Goal: Task Accomplishment & Management: Complete application form

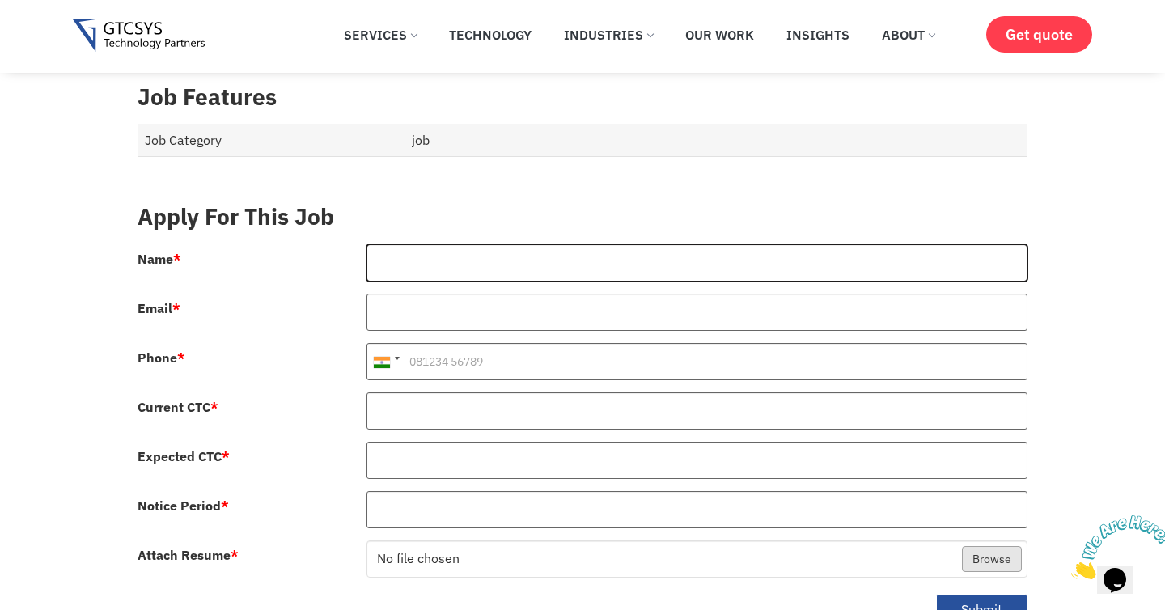
click at [538, 244] on input "Name *" at bounding box center [697, 262] width 662 height 37
click at [533, 244] on input "Name *" at bounding box center [697, 262] width 662 height 37
type input "[PERSON_NAME]"
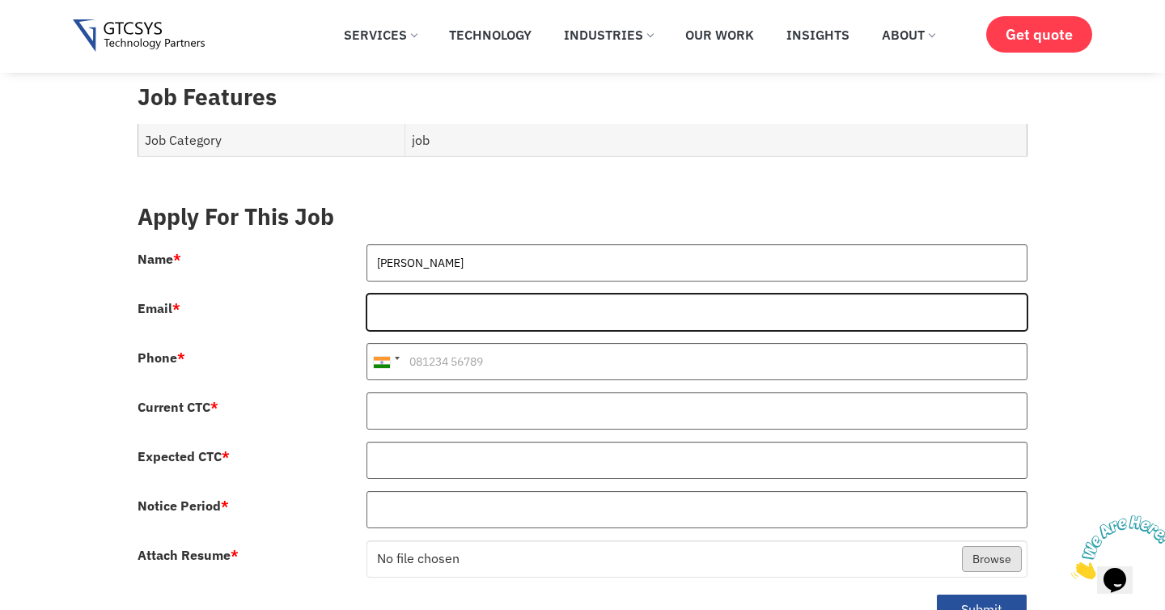
click at [493, 294] on input "Email *" at bounding box center [697, 312] width 662 height 37
type input "[EMAIL_ADDRESS][DOMAIN_NAME]"
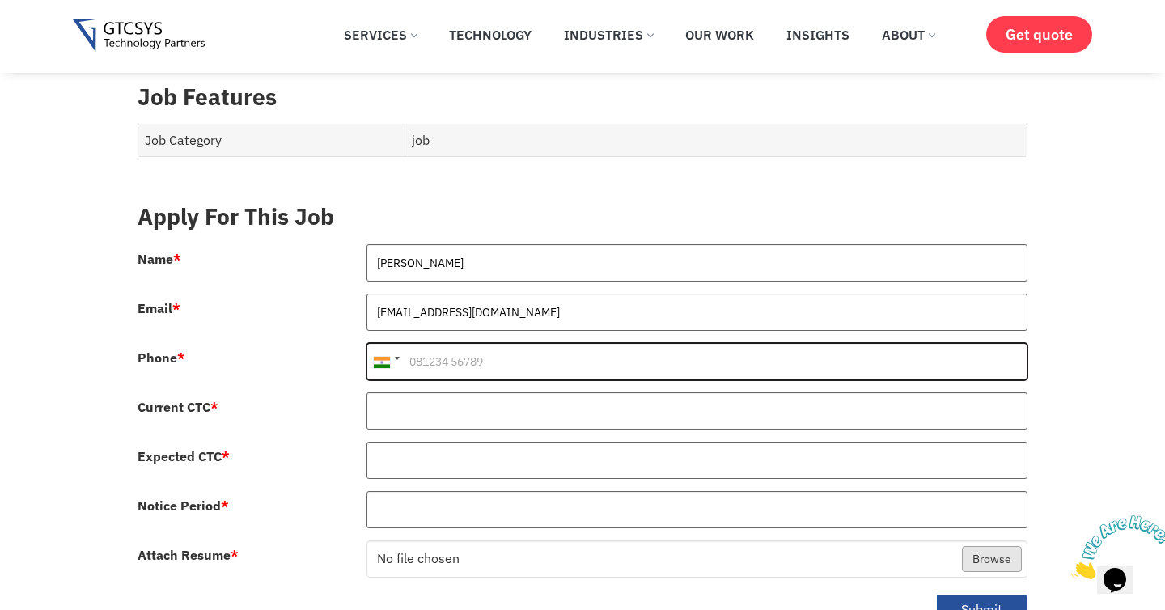
click at [518, 343] on input "Phone *" at bounding box center [697, 361] width 662 height 37
type input "9611250776"
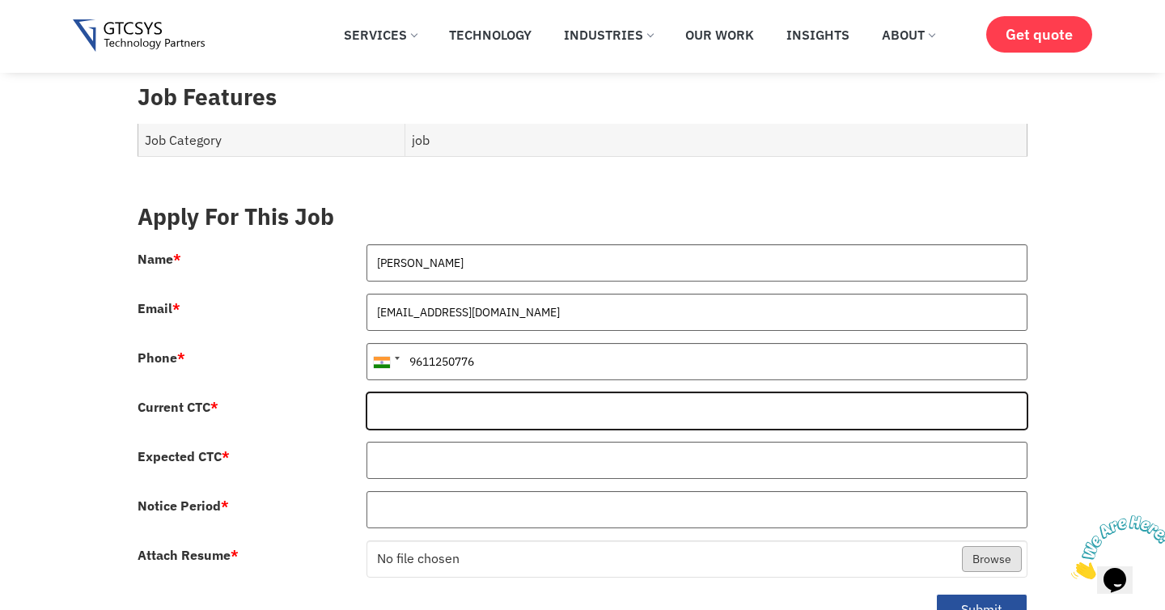
click at [428, 399] on input "Current CTC *" at bounding box center [697, 410] width 662 height 37
type input "1050000"
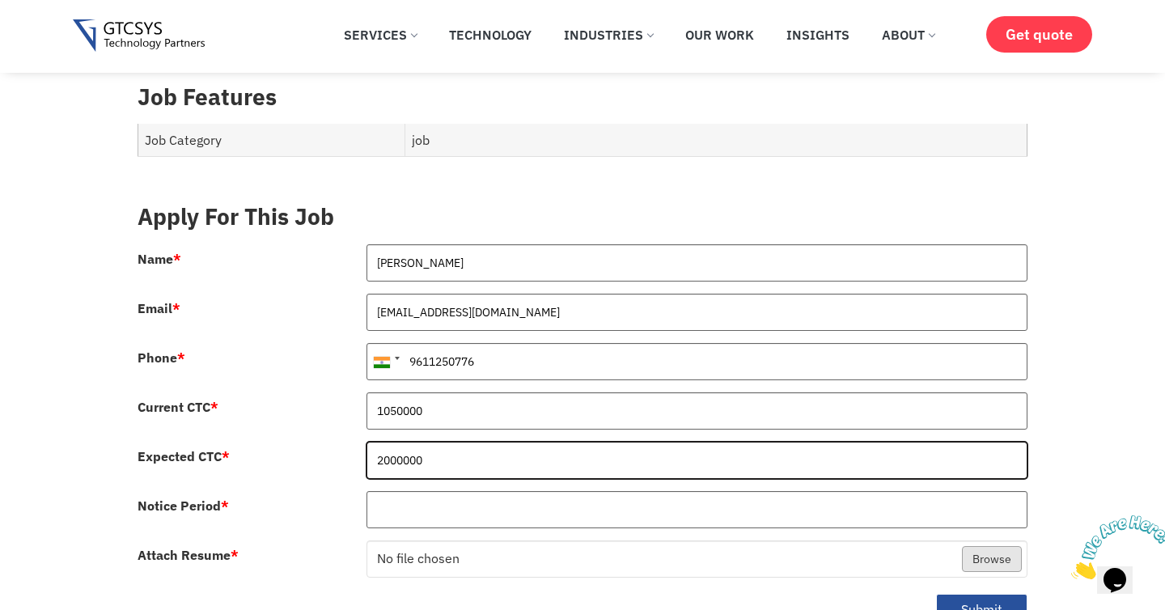
type input "2000000"
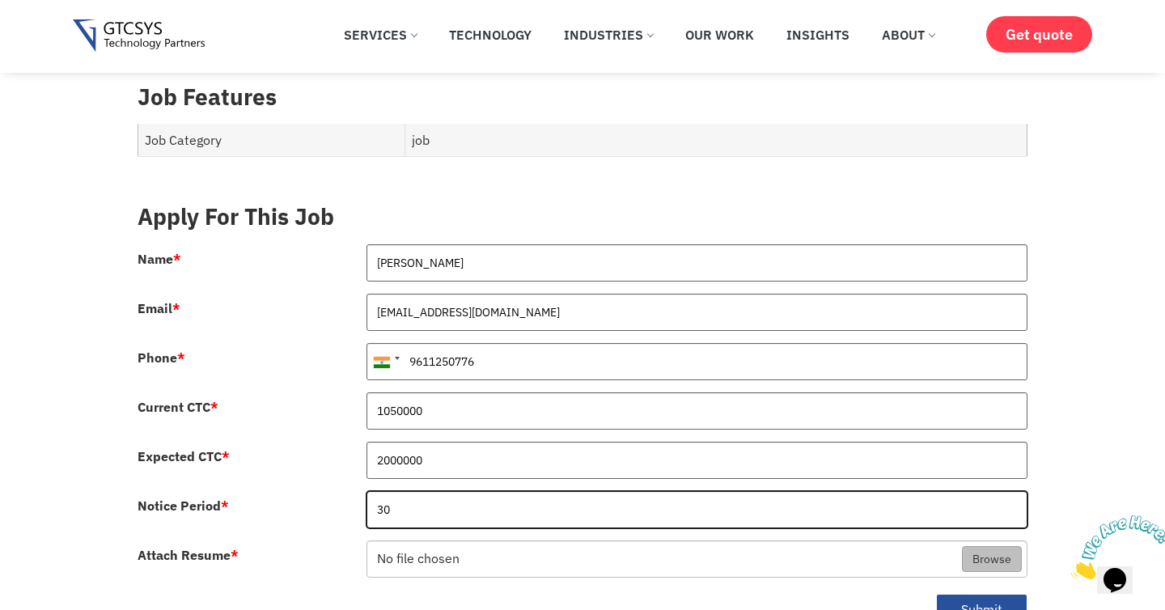
type input "30"
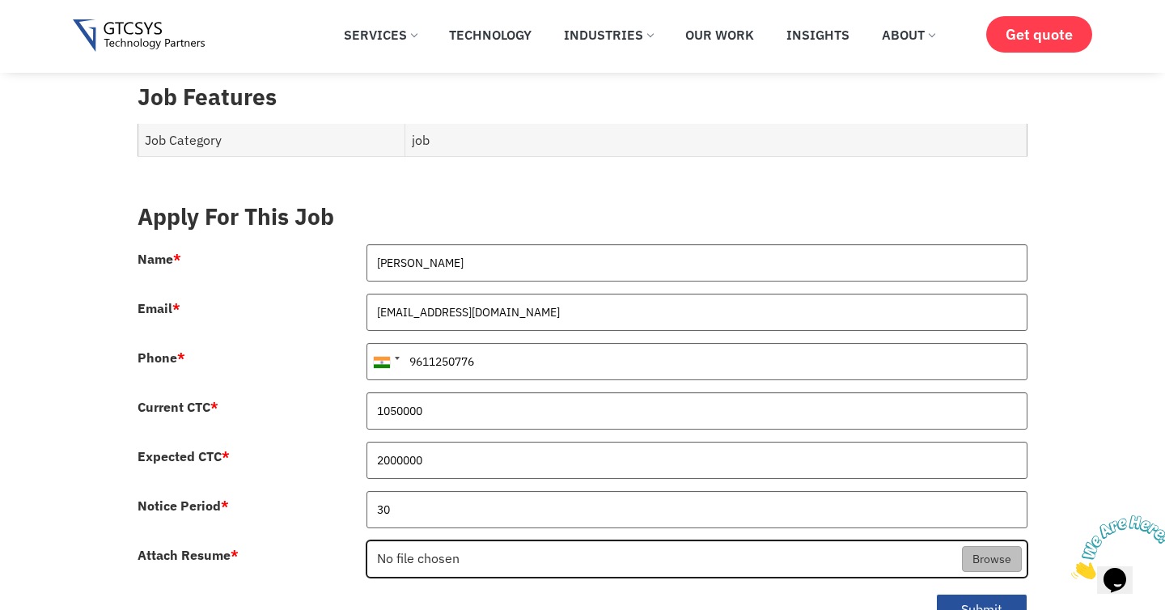
click at [992, 544] on input "Attach Resume *" at bounding box center [697, 559] width 660 height 37
type input "C:\fakepath\[PERSON_NAME]-resume .pdf"
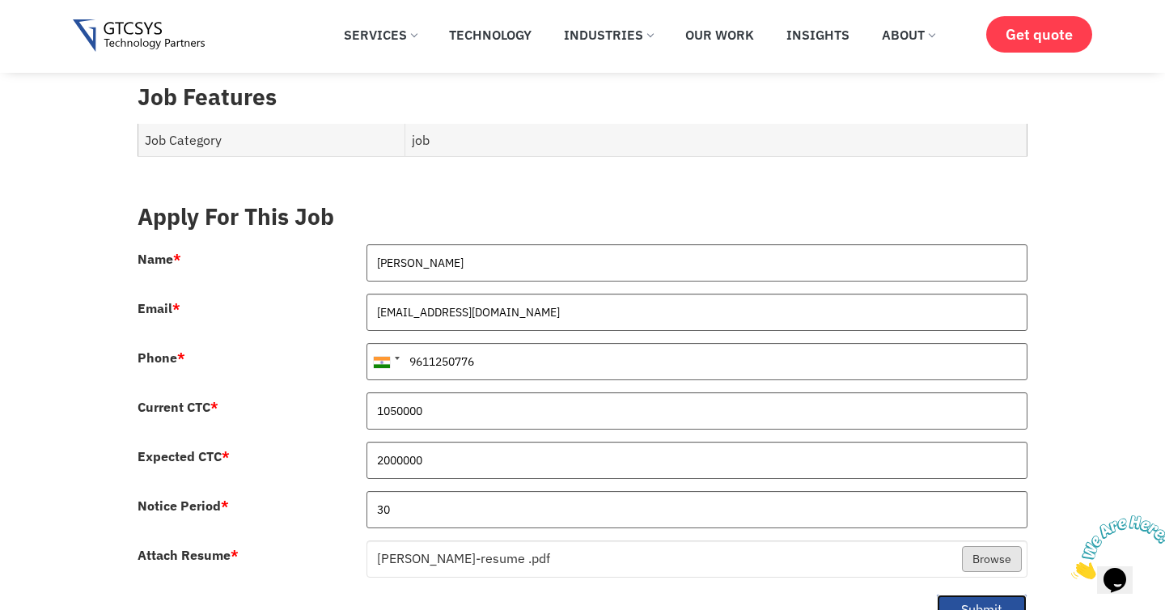
click at [995, 594] on button "Submit" at bounding box center [981, 610] width 91 height 32
